Goal: Check status: Check status

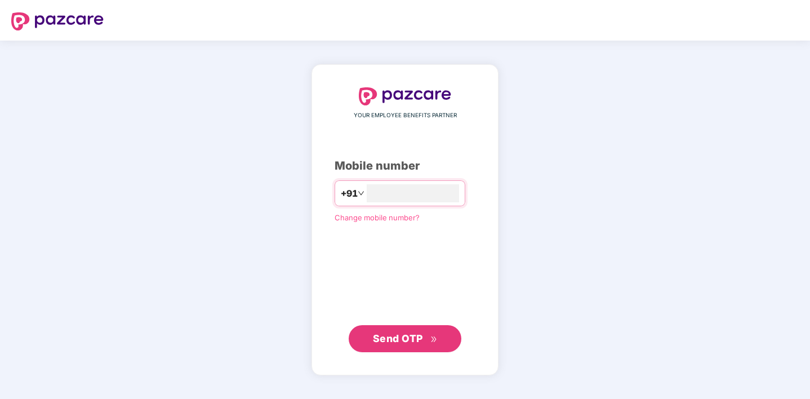
type input "**********"
click at [415, 338] on span "Send OTP" at bounding box center [398, 338] width 50 height 12
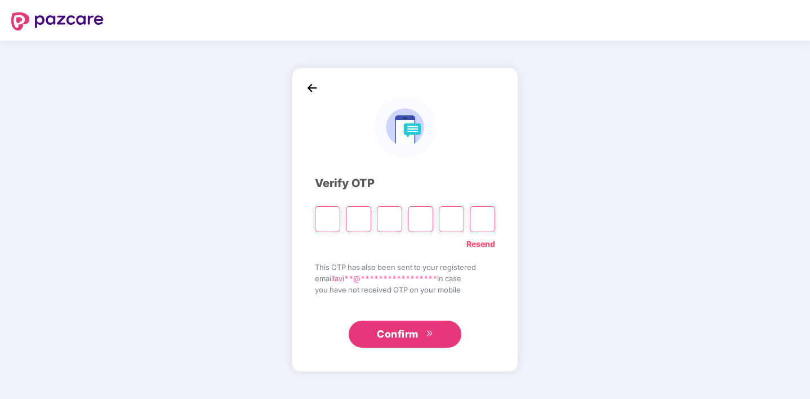
type input "*"
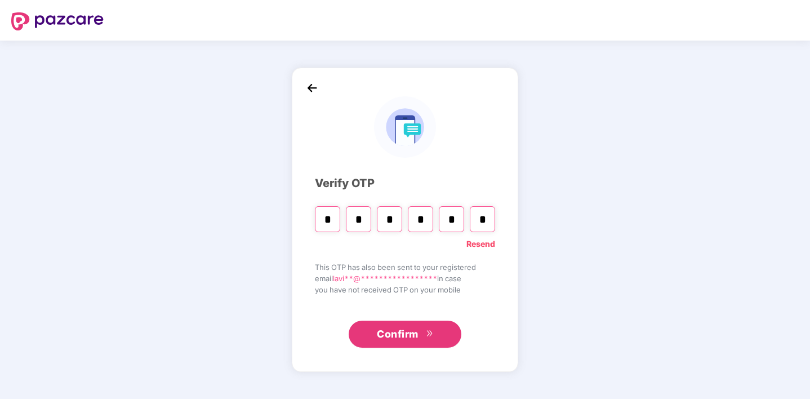
type input "*"
click at [426, 330] on icon "double-right" at bounding box center [429, 333] width 7 height 7
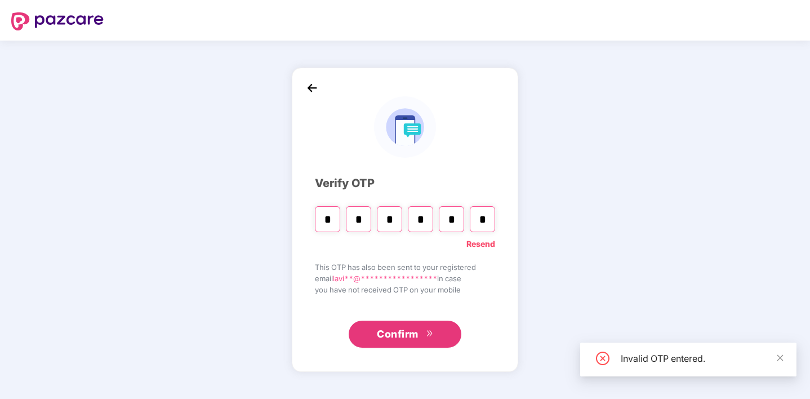
click at [481, 246] on link "Resend" at bounding box center [480, 244] width 29 height 12
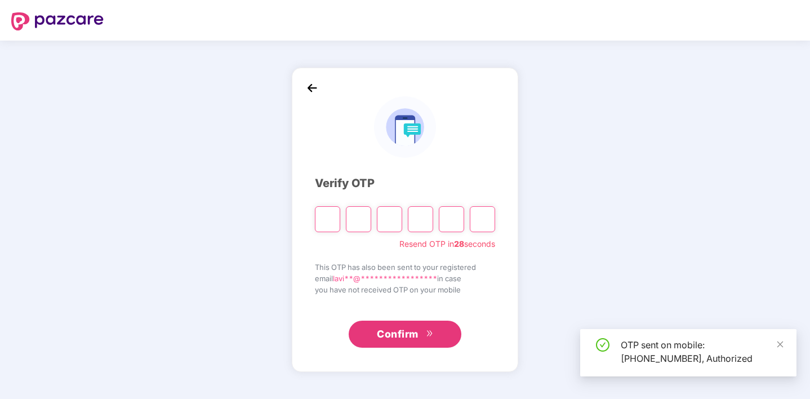
click at [327, 219] on input "Please enter verification code. Digit 1" at bounding box center [327, 219] width 25 height 26
type input "*"
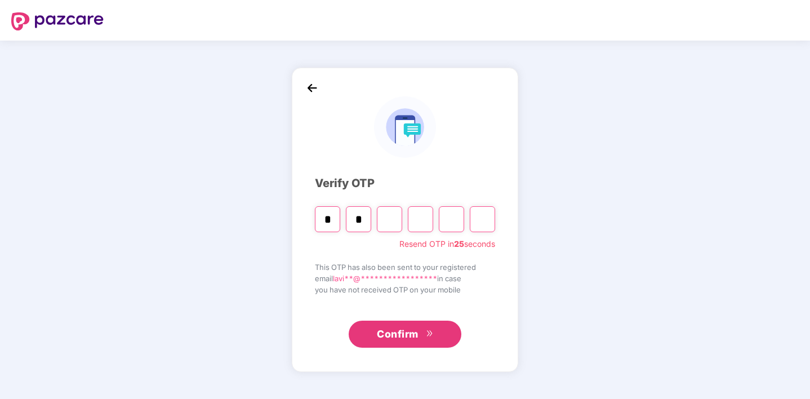
type input "*"
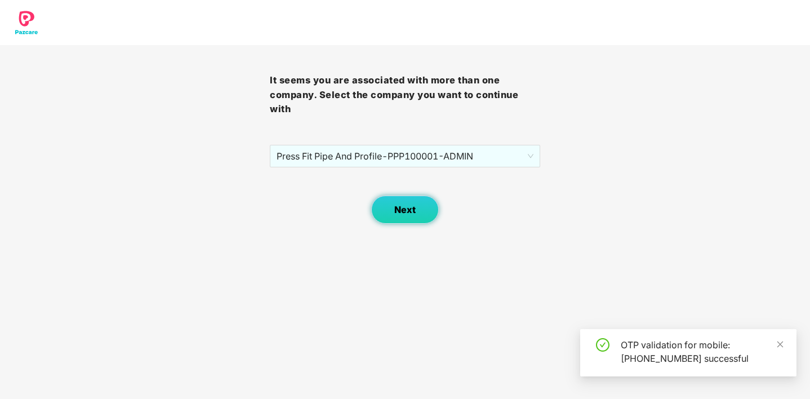
click at [397, 212] on span "Next" at bounding box center [404, 209] width 21 height 11
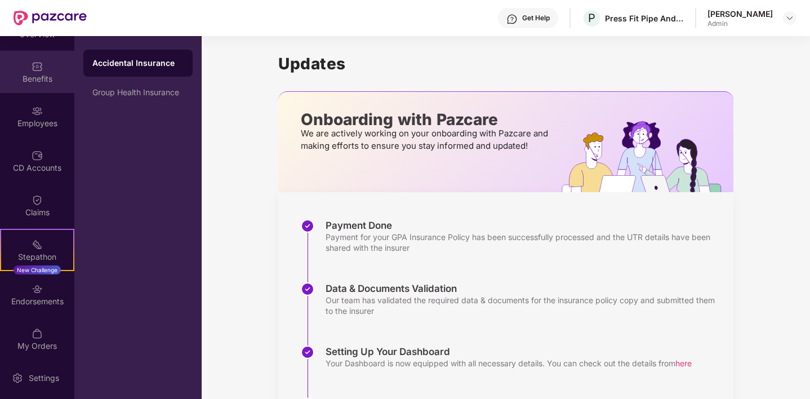
scroll to position [80, 0]
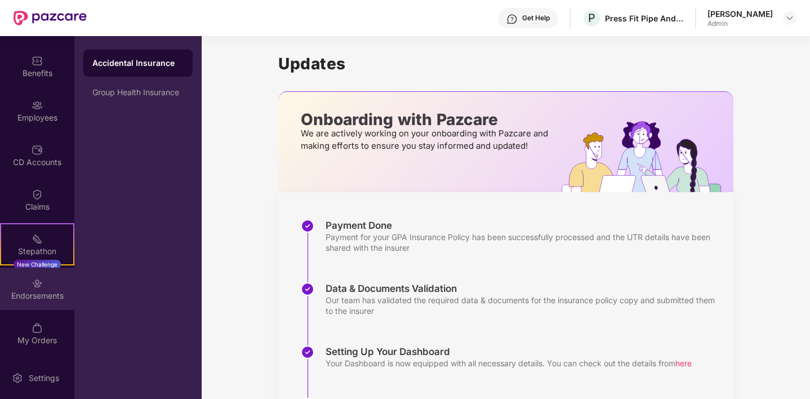
click at [37, 291] on div "Endorsements" at bounding box center [37, 295] width 74 height 11
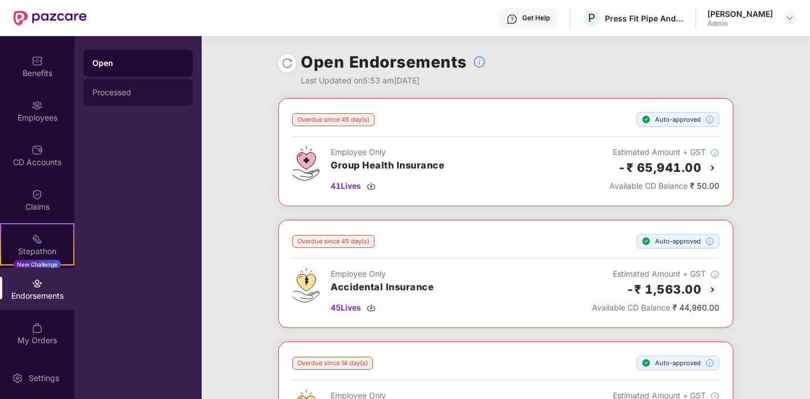
click at [122, 95] on div "Processed" at bounding box center [137, 92] width 91 height 9
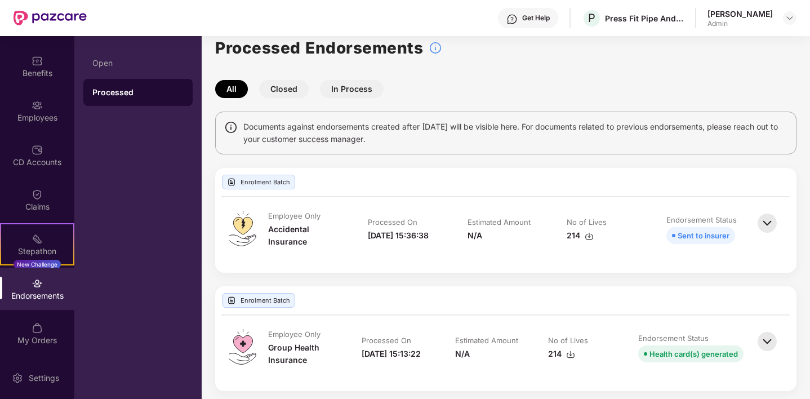
scroll to position [19, 0]
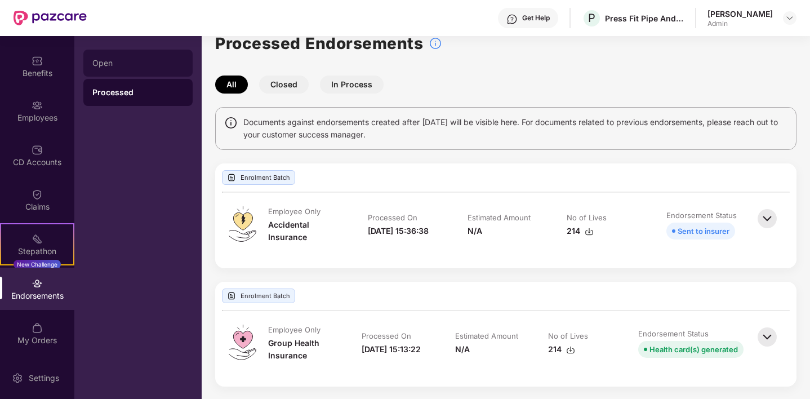
click at [95, 68] on div "Open" at bounding box center [137, 63] width 109 height 27
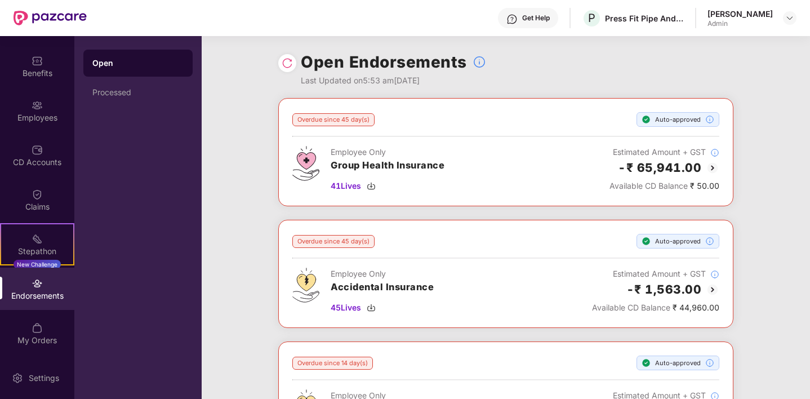
click at [711, 169] on img at bounding box center [713, 168] width 14 height 14
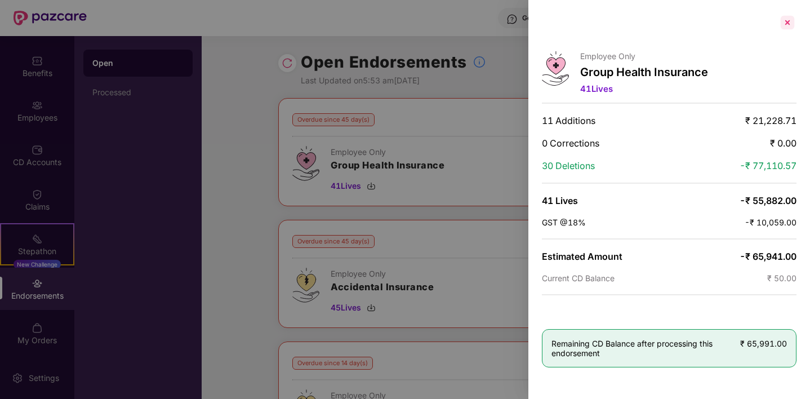
click at [790, 23] on div at bounding box center [788, 23] width 18 height 18
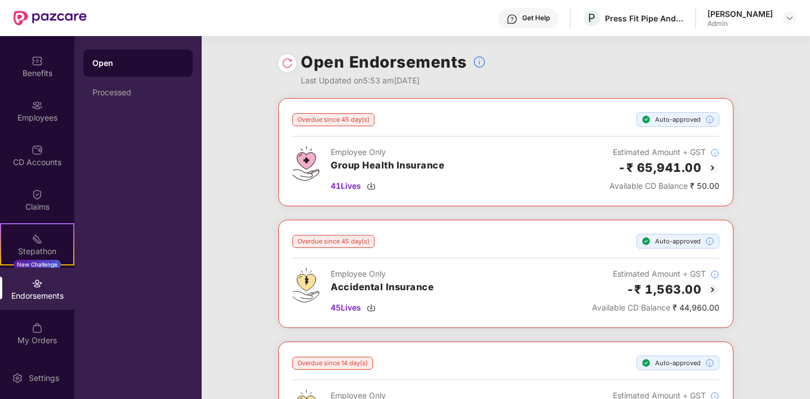
click at [714, 168] on img at bounding box center [713, 168] width 14 height 14
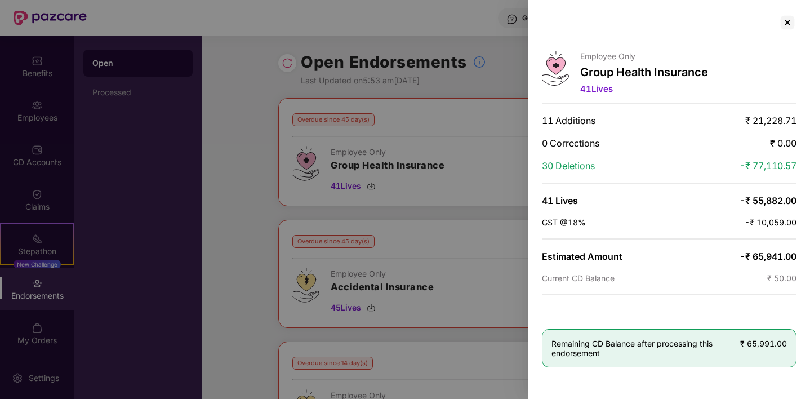
click at [246, 215] on div at bounding box center [405, 199] width 810 height 399
click at [789, 22] on div at bounding box center [788, 23] width 18 height 18
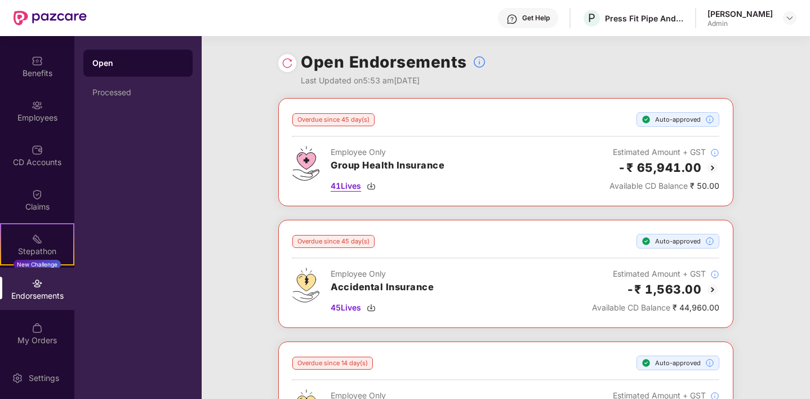
click at [372, 183] on img at bounding box center [371, 185] width 9 height 9
click at [119, 93] on div "Processed" at bounding box center [137, 92] width 91 height 9
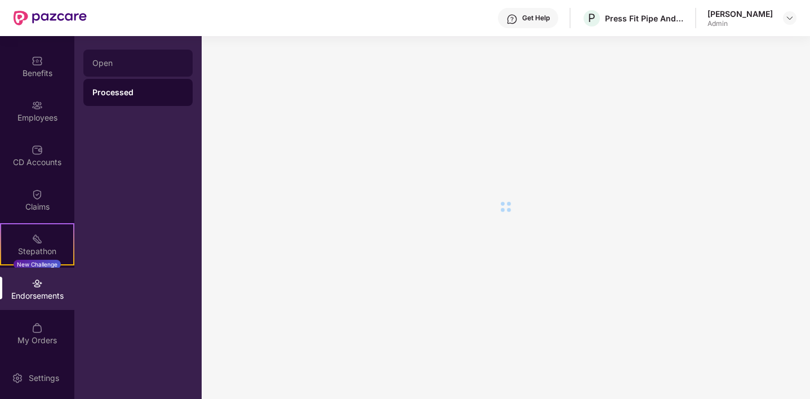
click at [143, 61] on div "Open" at bounding box center [137, 63] width 91 height 9
